Goal: Task Accomplishment & Management: Manage account settings

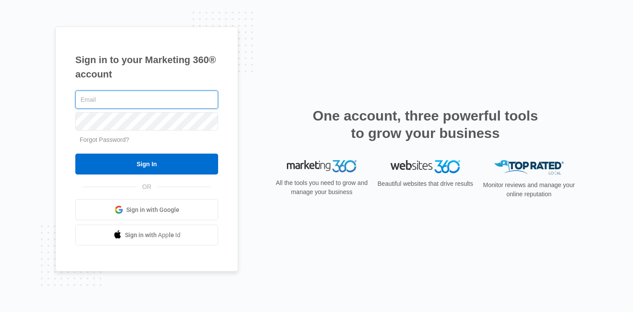
click at [126, 100] on input "text" at bounding box center [146, 100] width 143 height 18
type input "[PERSON_NAME][EMAIL_ADDRESS][PERSON_NAME][DOMAIN_NAME]"
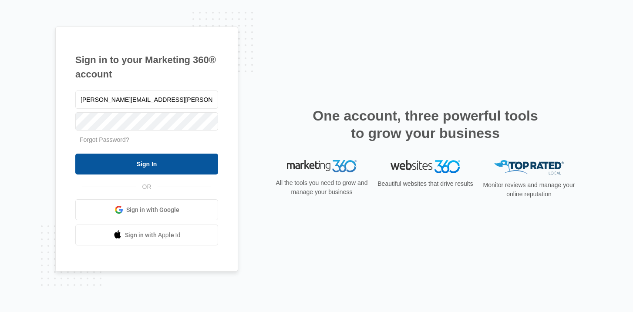
click at [139, 159] on input "Sign In" at bounding box center [146, 164] width 143 height 21
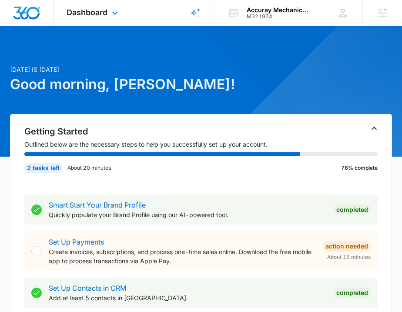
click at [98, 7] on div "Dashboard Apps Reputation Forms CRM Email Social Content Ads Intelligence Files…" at bounding box center [94, 13] width 80 height 26
